Goal: Book appointment/travel/reservation

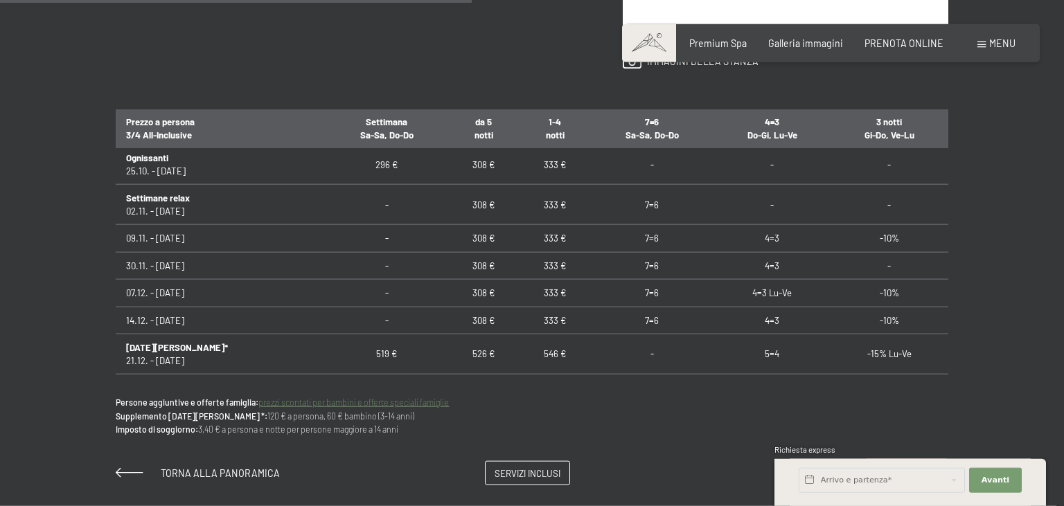
scroll to position [877, 0]
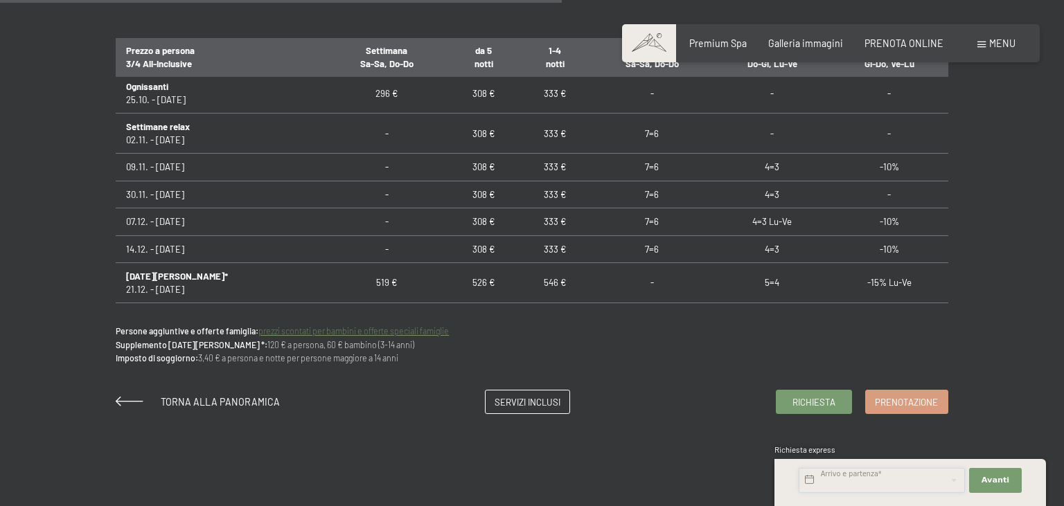
click at [890, 487] on input "text" at bounding box center [881, 480] width 166 height 25
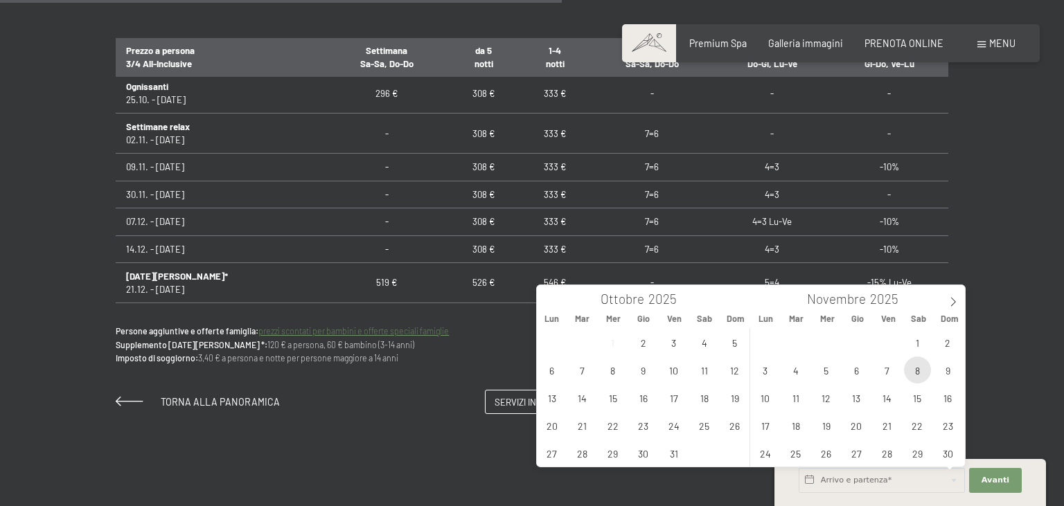
click at [916, 372] on span "8" at bounding box center [917, 370] width 27 height 27
click at [771, 400] on span "10" at bounding box center [764, 397] width 27 height 27
type input "Sab. 08/11/2025 - Lun. 10/11/2025"
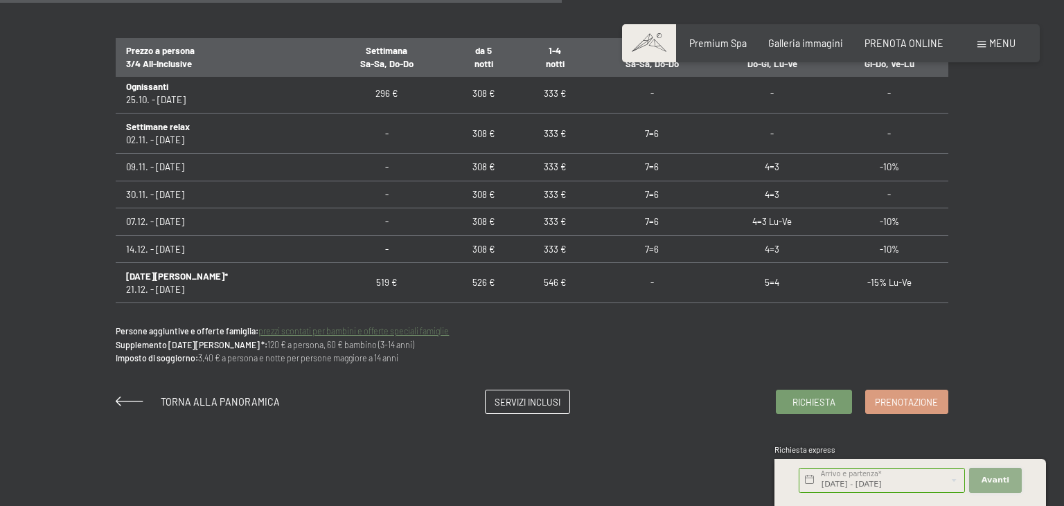
click at [1006, 481] on span "Avanti" at bounding box center [995, 480] width 28 height 11
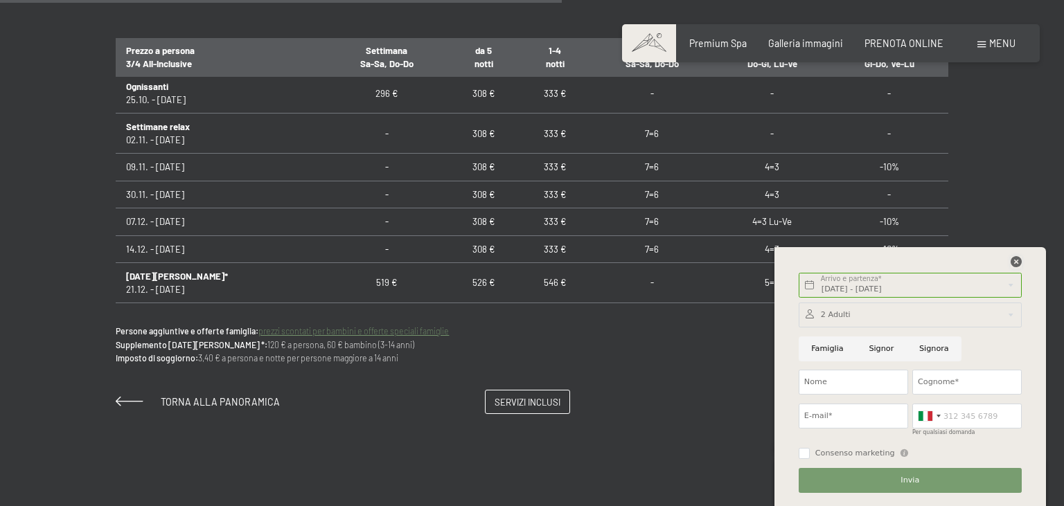
click at [1012, 263] on icon at bounding box center [1015, 261] width 11 height 11
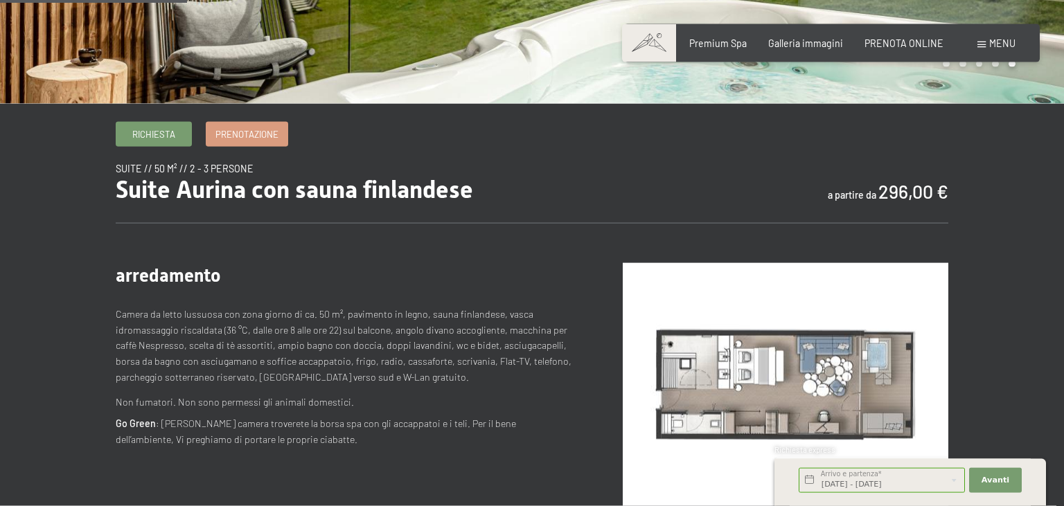
scroll to position [292, 0]
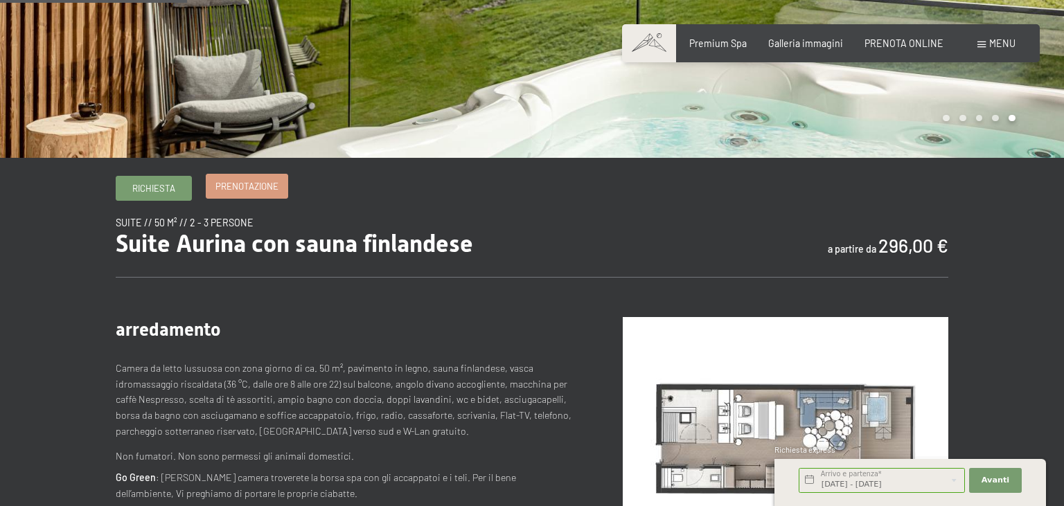
click at [234, 190] on span "Prenotazione" at bounding box center [246, 186] width 63 height 12
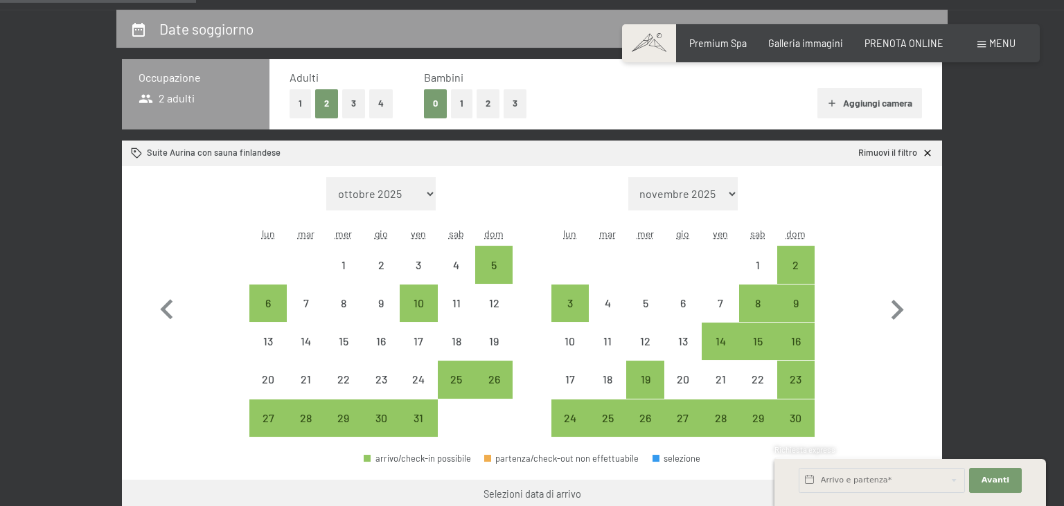
scroll to position [292, 0]
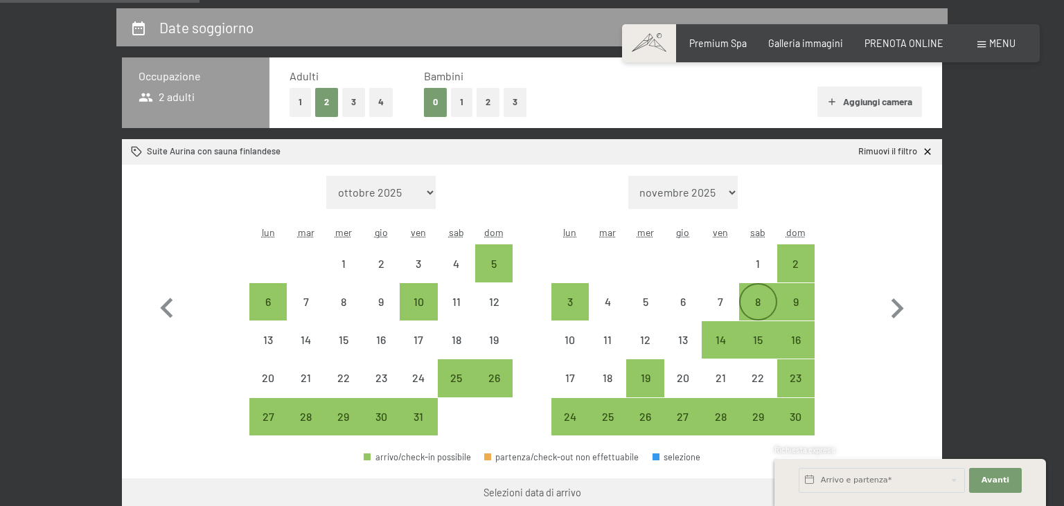
click at [763, 302] on div "8" at bounding box center [757, 313] width 35 height 35
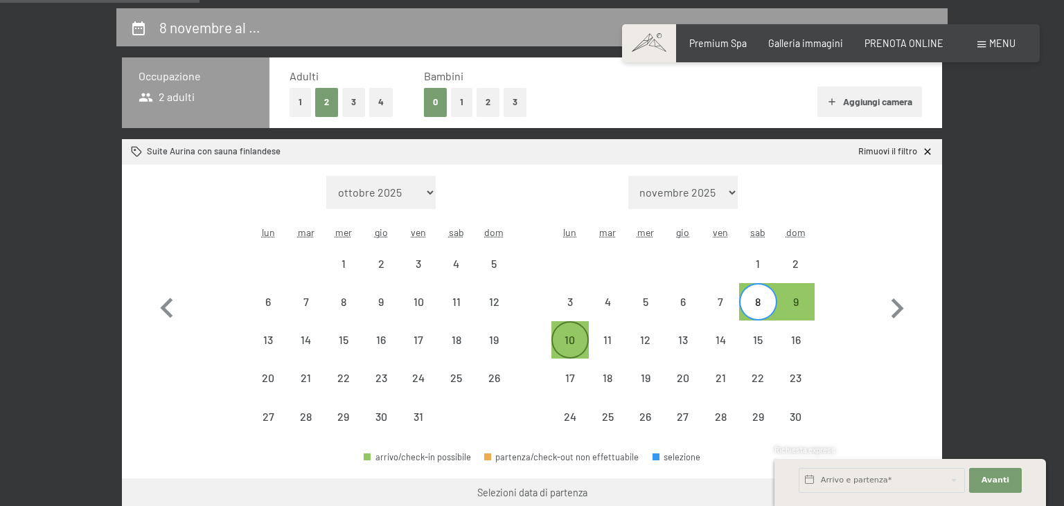
click at [561, 334] on div "10" at bounding box center [570, 340] width 35 height 35
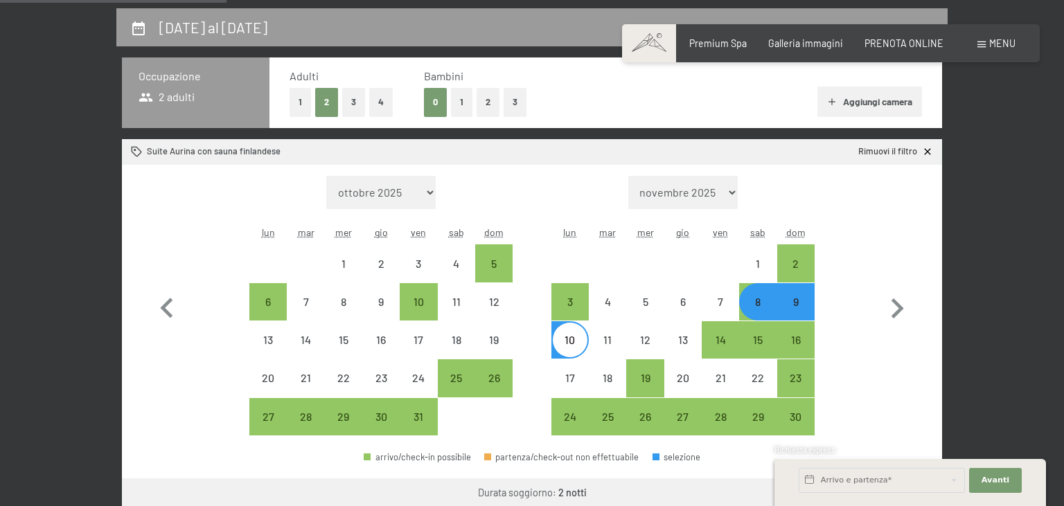
scroll to position [438, 0]
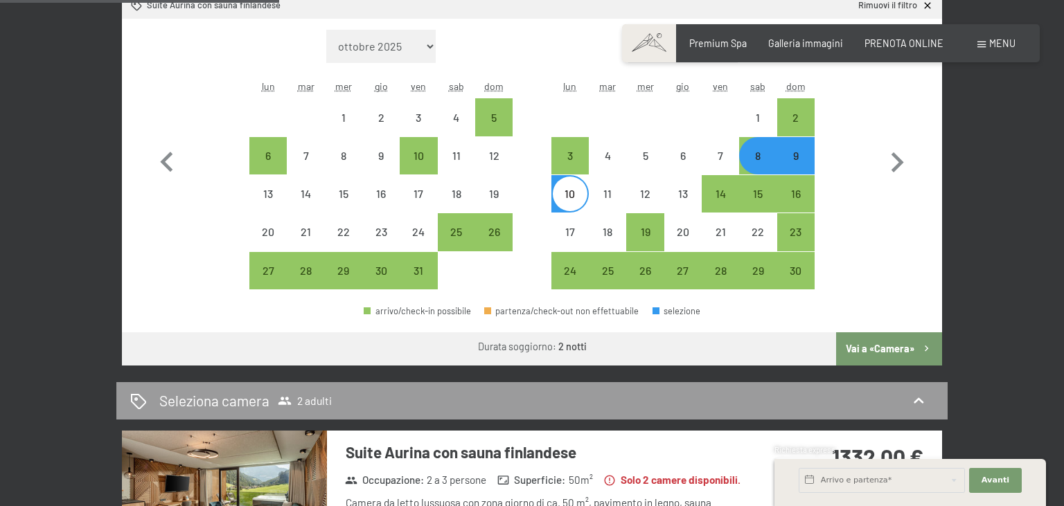
click at [902, 350] on button "Vai a «Camera»" at bounding box center [889, 348] width 106 height 33
